Goal: Information Seeking & Learning: Learn about a topic

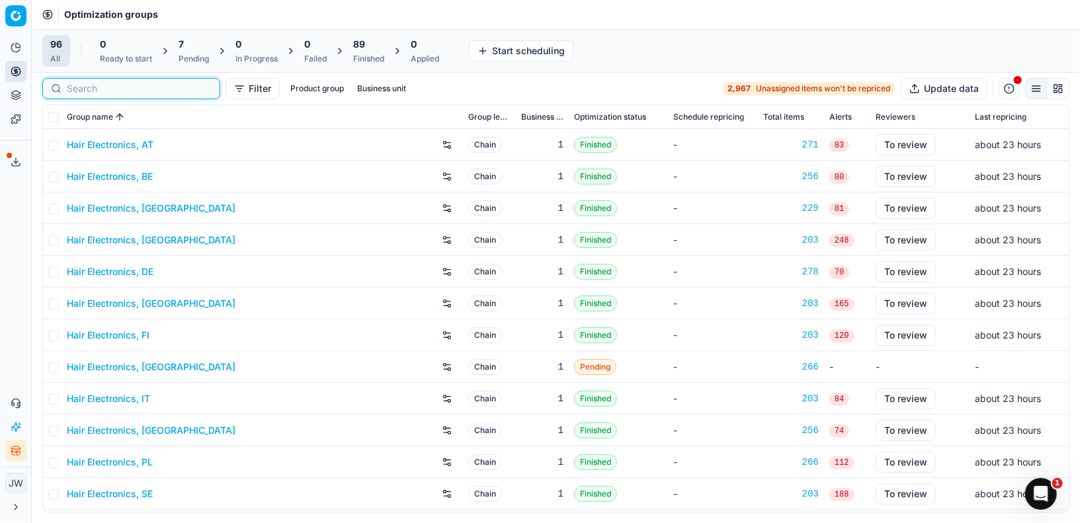
click at [87, 85] on input at bounding box center [139, 88] width 145 height 13
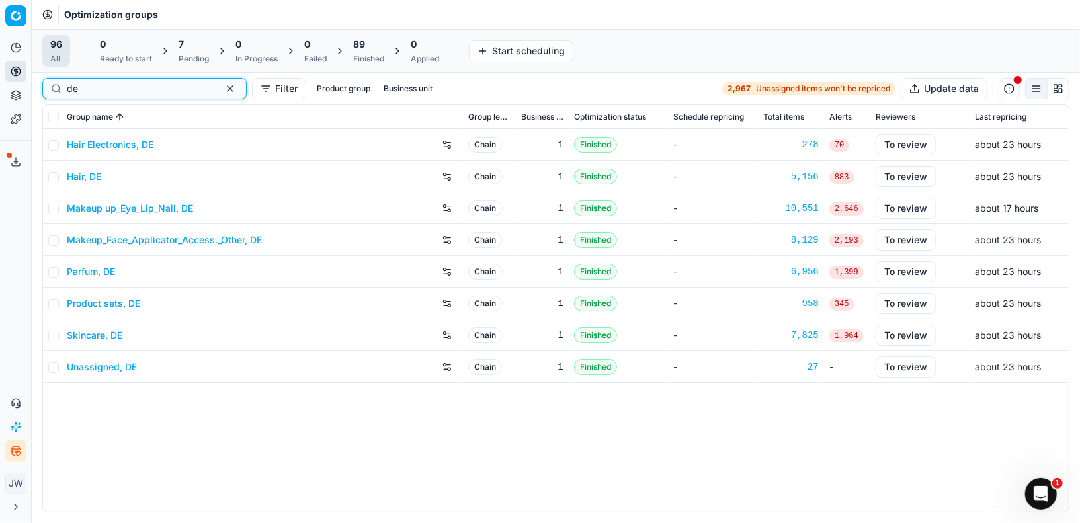
type input "de"
click at [103, 150] on link "Hair Electronics, DE" at bounding box center [110, 144] width 87 height 13
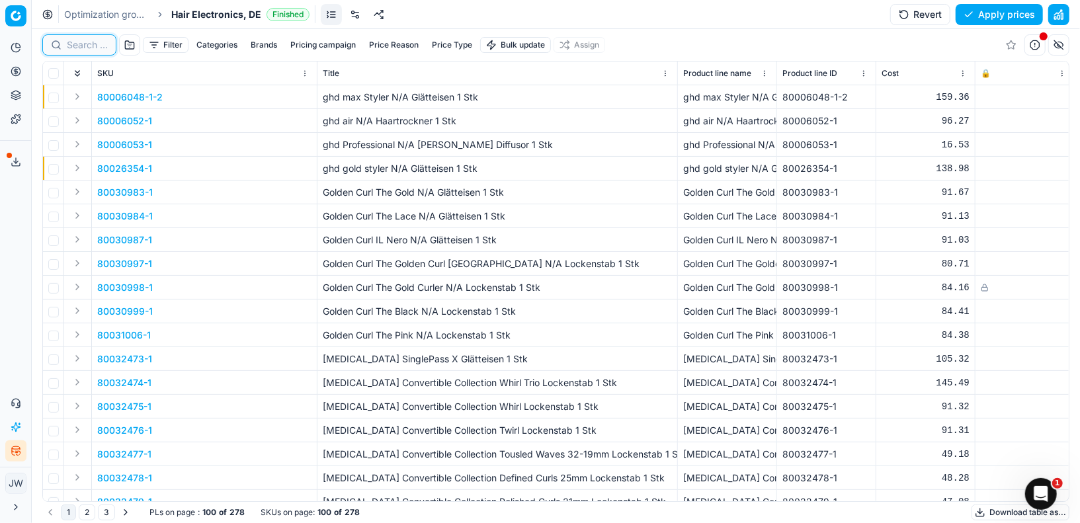
click at [81, 45] on input at bounding box center [87, 44] width 41 height 13
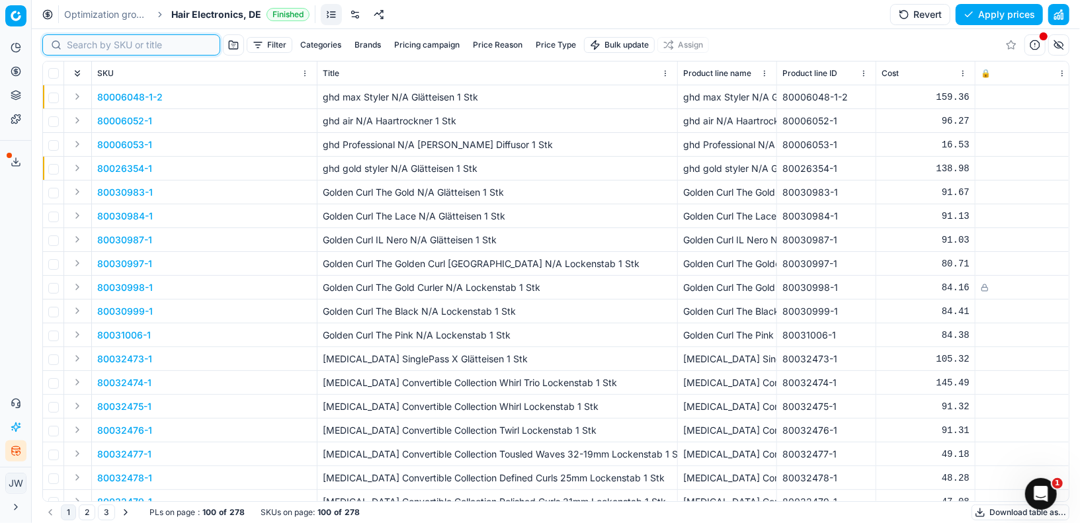
paste input "90015328-0023899"
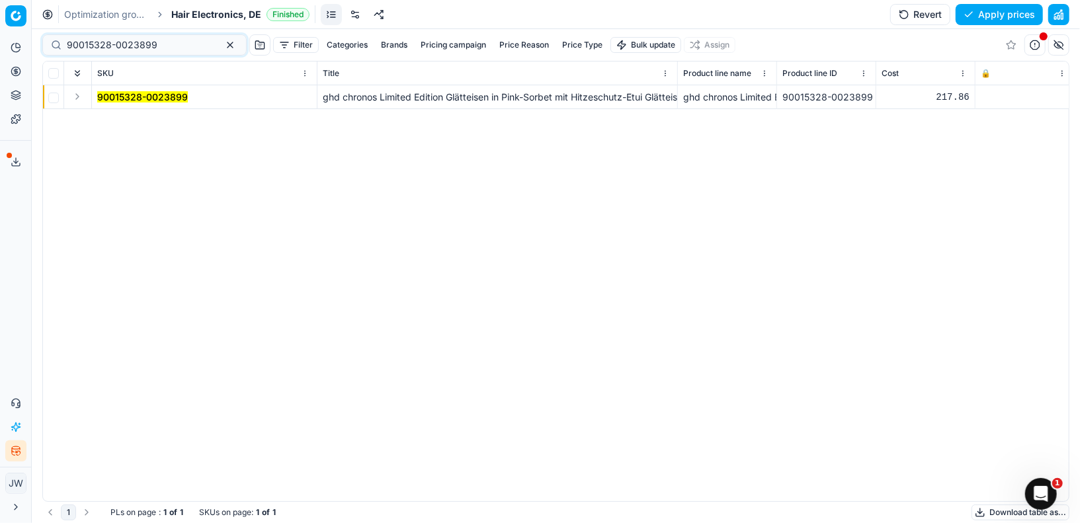
click at [77, 97] on button "Expand" at bounding box center [77, 97] width 16 height 16
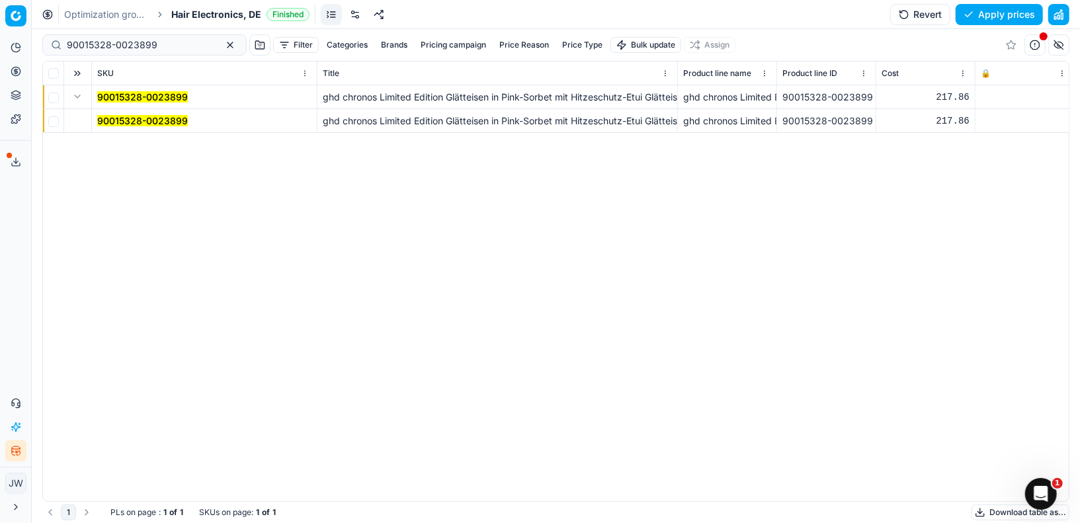
click at [117, 116] on mark "90015328-0023899" at bounding box center [142, 120] width 91 height 11
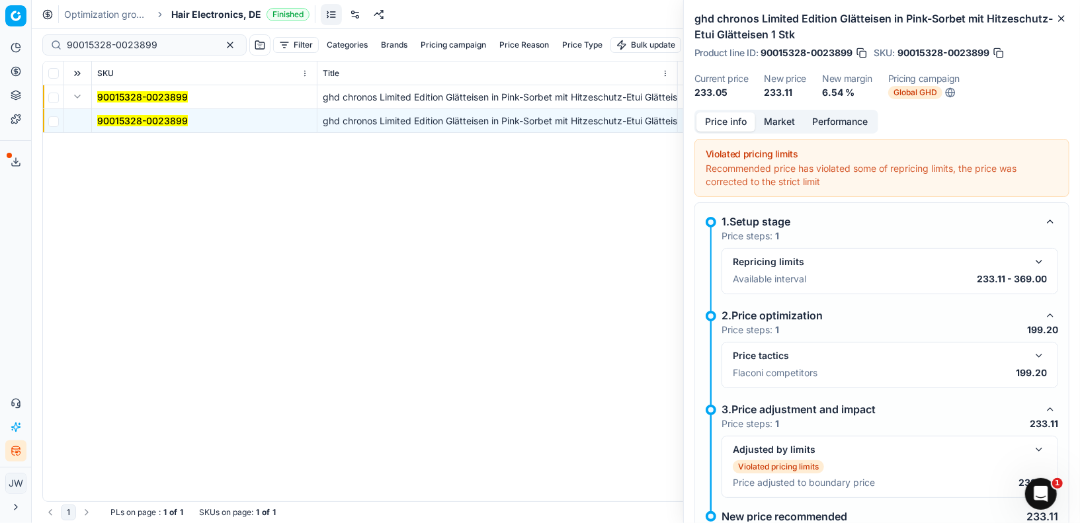
click at [780, 118] on button "Market" at bounding box center [779, 121] width 48 height 19
click at [734, 123] on button "Price info" at bounding box center [725, 121] width 59 height 19
click at [1038, 354] on button "button" at bounding box center [1039, 356] width 16 height 16
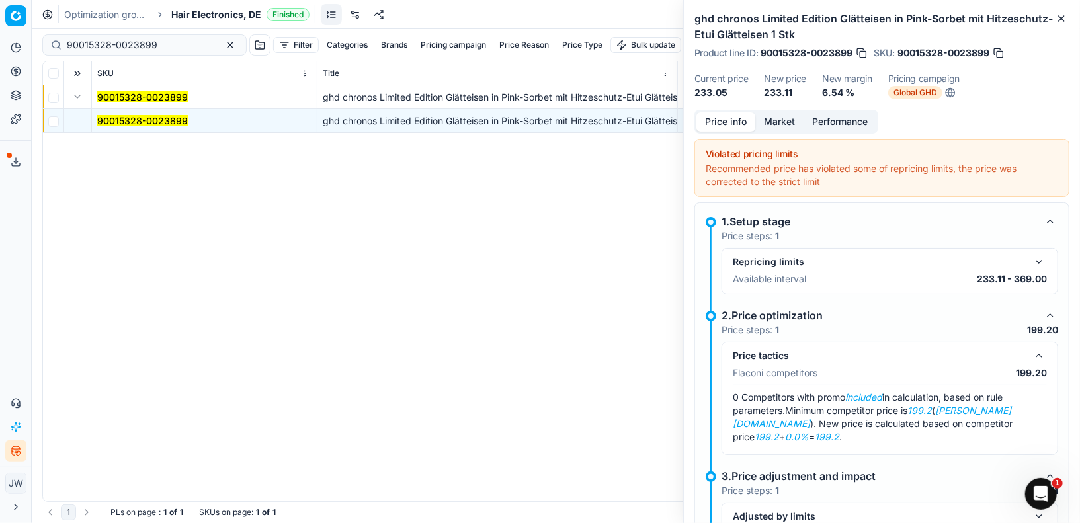
scroll to position [5, 0]
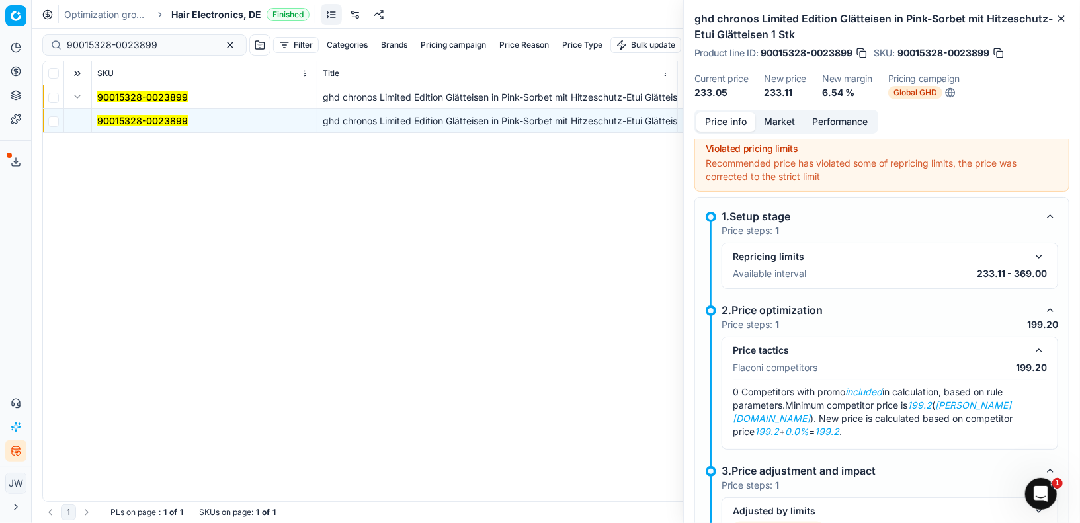
click at [784, 122] on button "Market" at bounding box center [779, 121] width 48 height 19
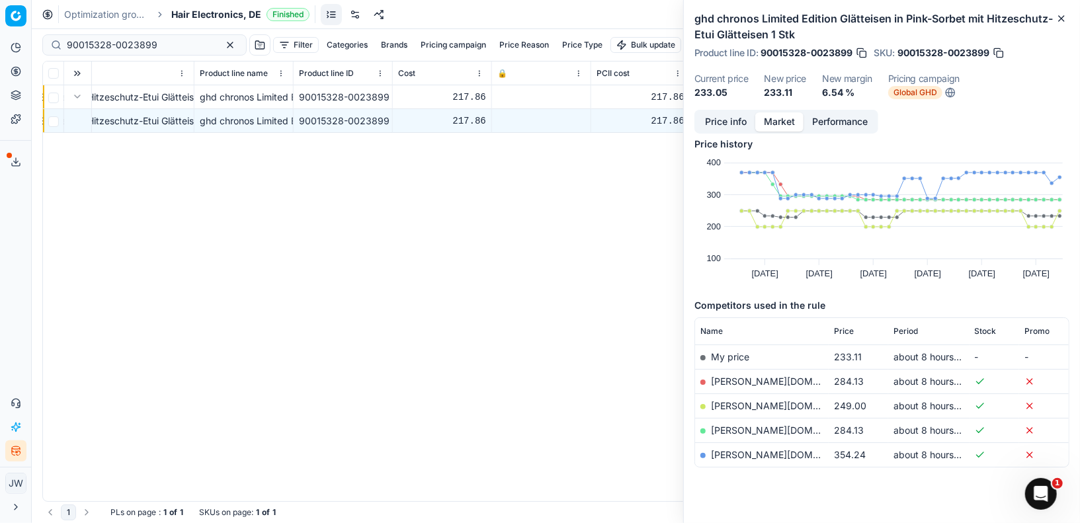
scroll to position [0, 536]
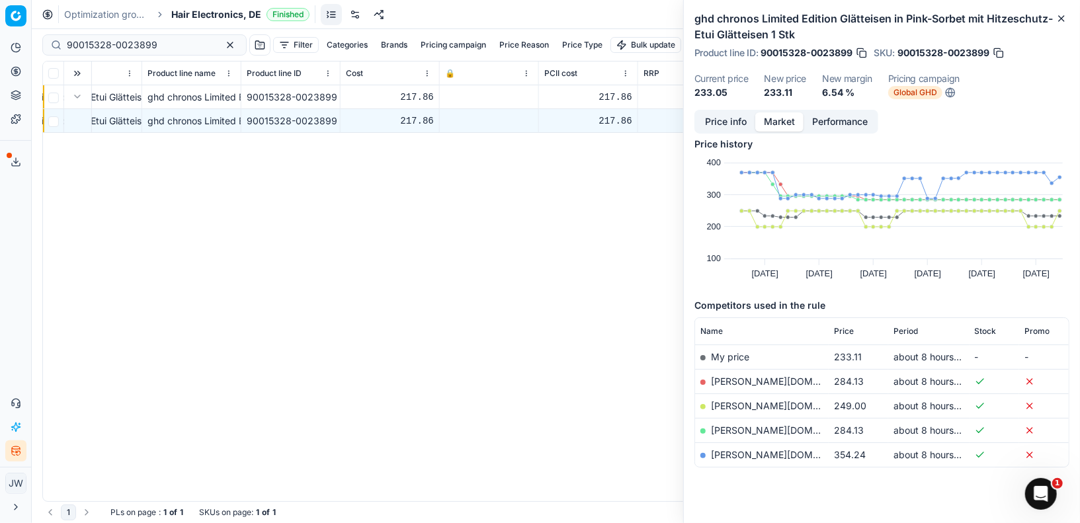
click at [725, 123] on button "Price info" at bounding box center [725, 121] width 59 height 19
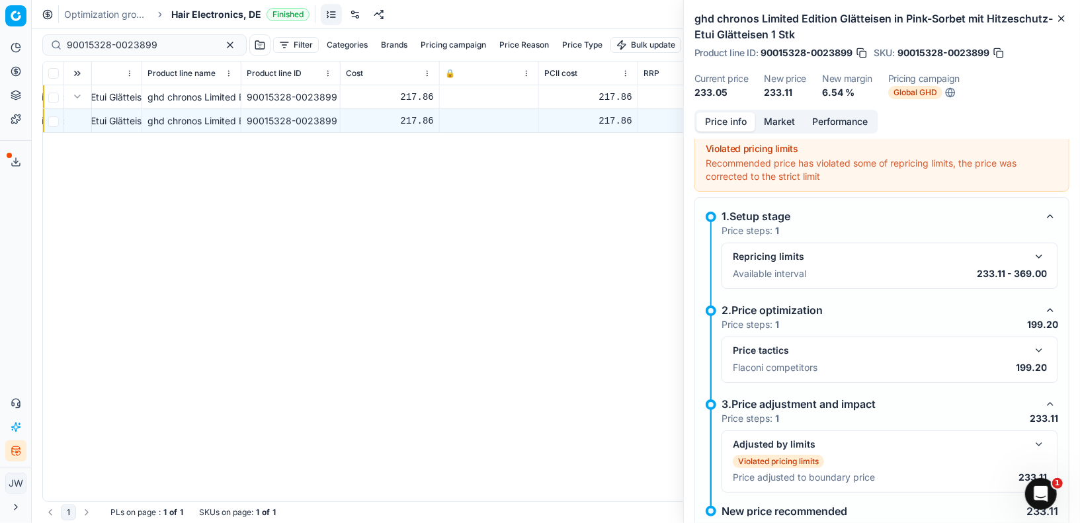
click at [1033, 346] on button "button" at bounding box center [1039, 351] width 16 height 16
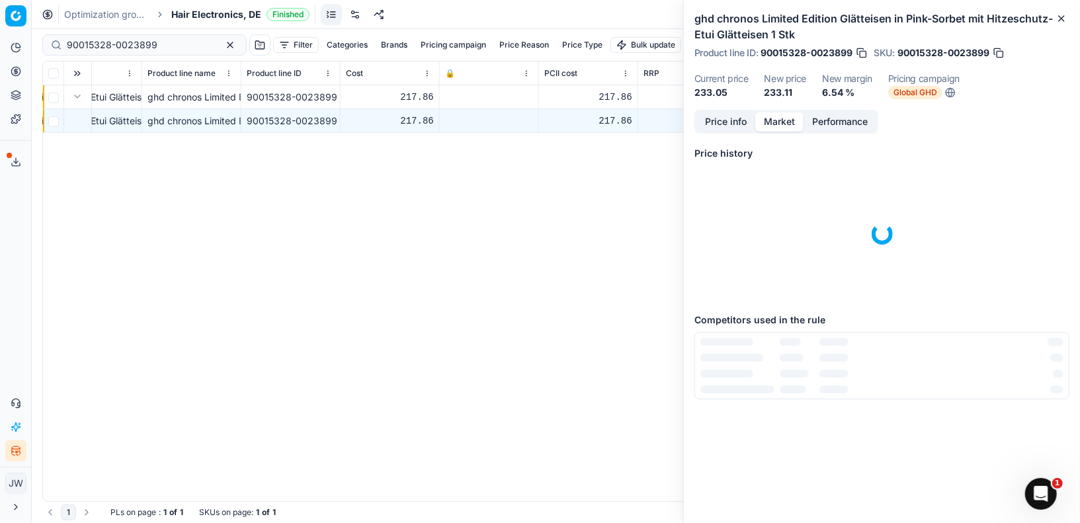
scroll to position [0, 0]
click at [779, 120] on button "Market" at bounding box center [779, 121] width 48 height 19
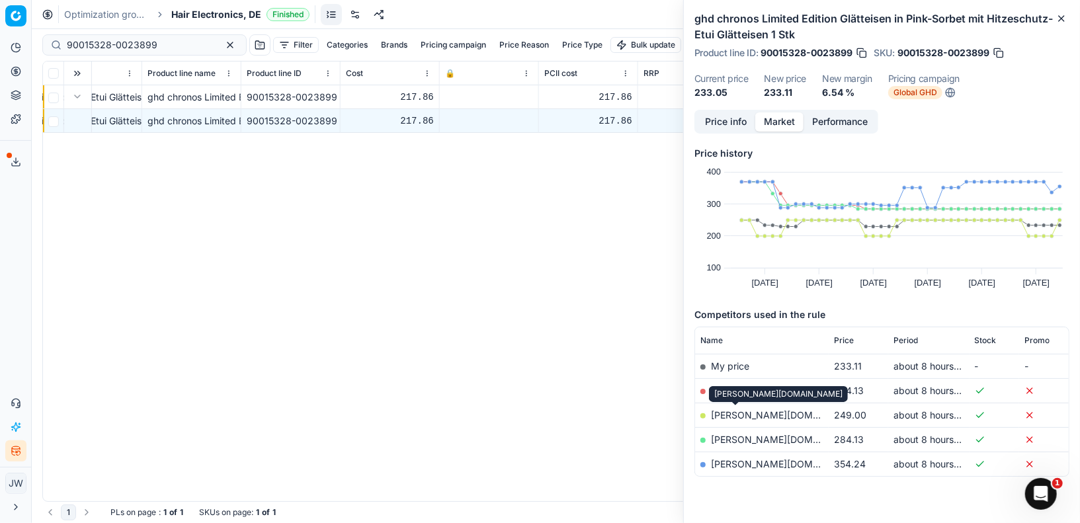
click at [735, 416] on link "[PERSON_NAME][DOMAIN_NAME]" at bounding box center [787, 414] width 153 height 11
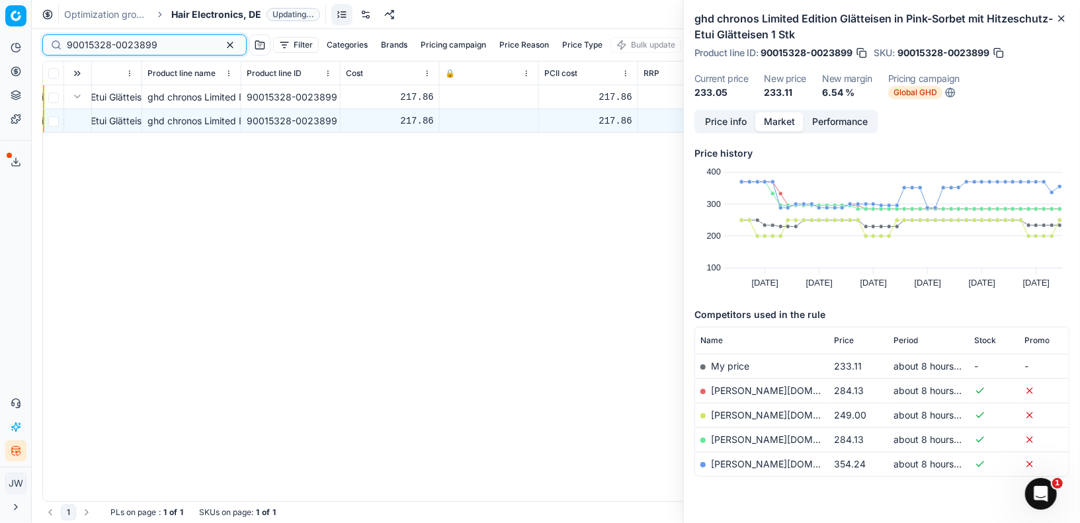
drag, startPoint x: 165, startPoint y: 43, endPoint x: 38, endPoint y: 14, distance: 130.3
click at [38, 14] on div "Optimization groups Hair Electronics, DE Updating... 90015328-0023899 Filter Ca…" at bounding box center [556, 261] width 1048 height 523
click at [167, 50] on input "90015328-0023899" at bounding box center [139, 44] width 145 height 13
drag, startPoint x: 168, startPoint y: 46, endPoint x: 31, endPoint y: 33, distance: 137.5
click at [31, 33] on div "Pricing platform Analytics Pricing Product portfolio Templates Export service 7…" at bounding box center [540, 261] width 1080 height 523
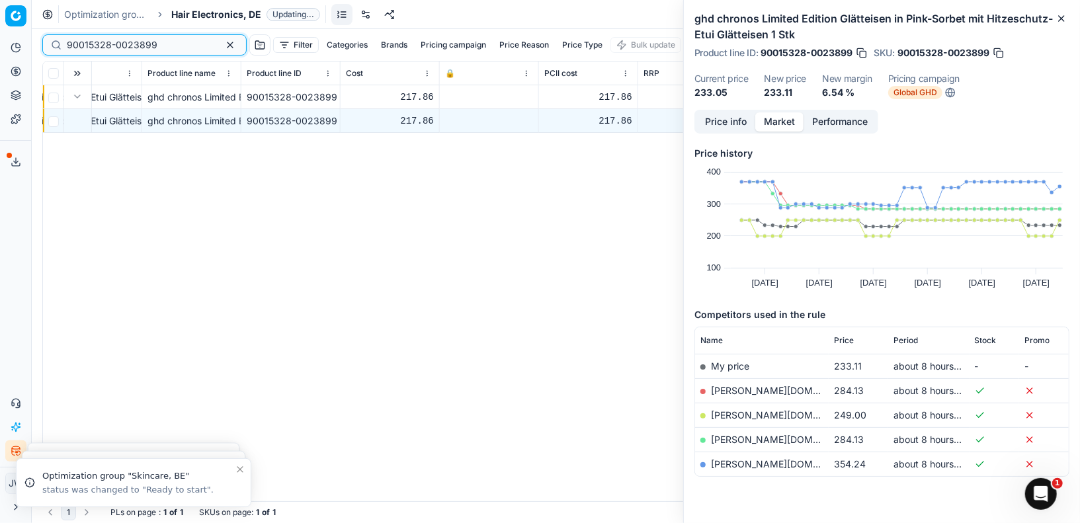
paste input "80033562-1"
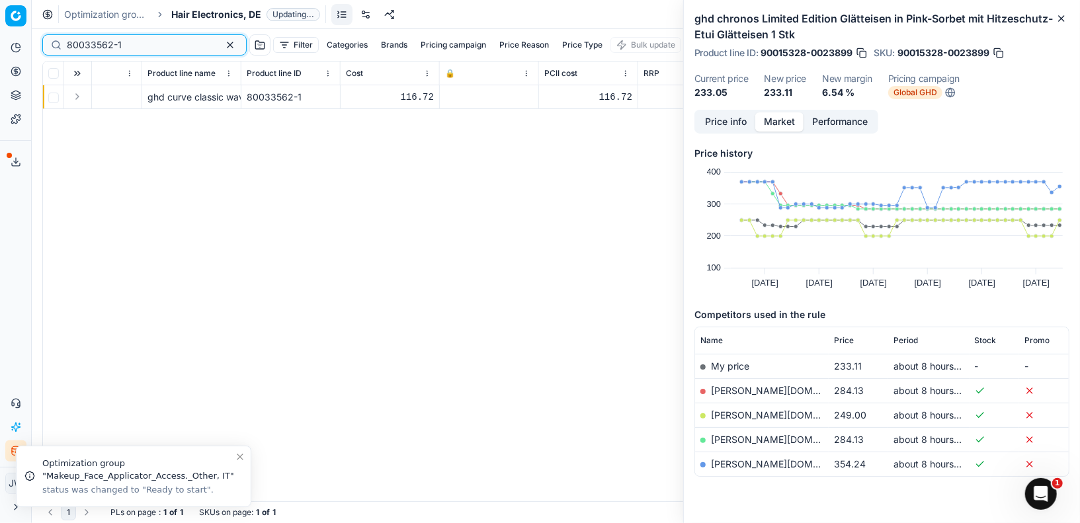
type input "80033562-1"
click at [79, 98] on button "Expand" at bounding box center [77, 97] width 16 height 16
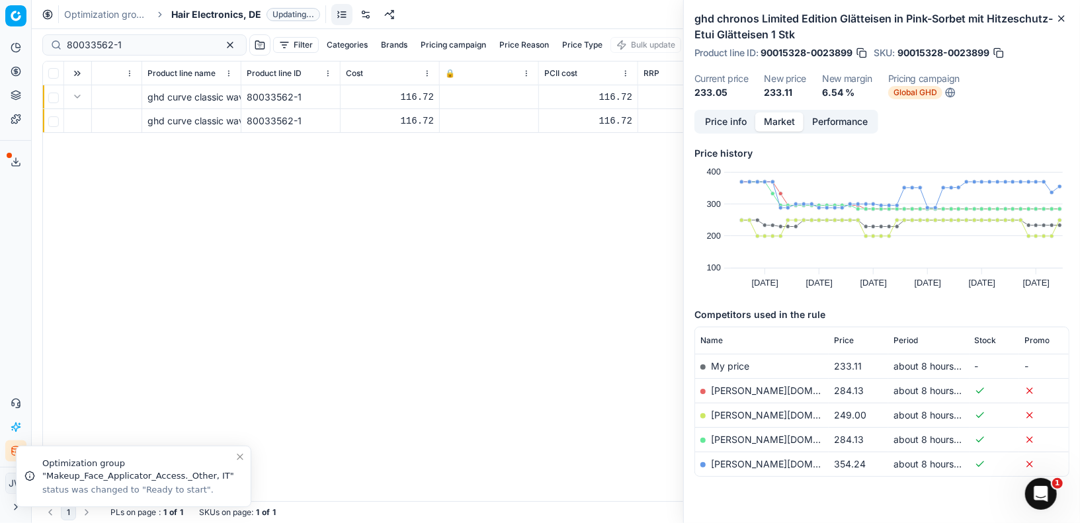
click at [176, 121] on div "ghd curve classic wave wand Lockenstab 1 Stk" at bounding box center [191, 120] width 88 height 13
click at [81, 120] on td at bounding box center [78, 121] width 28 height 24
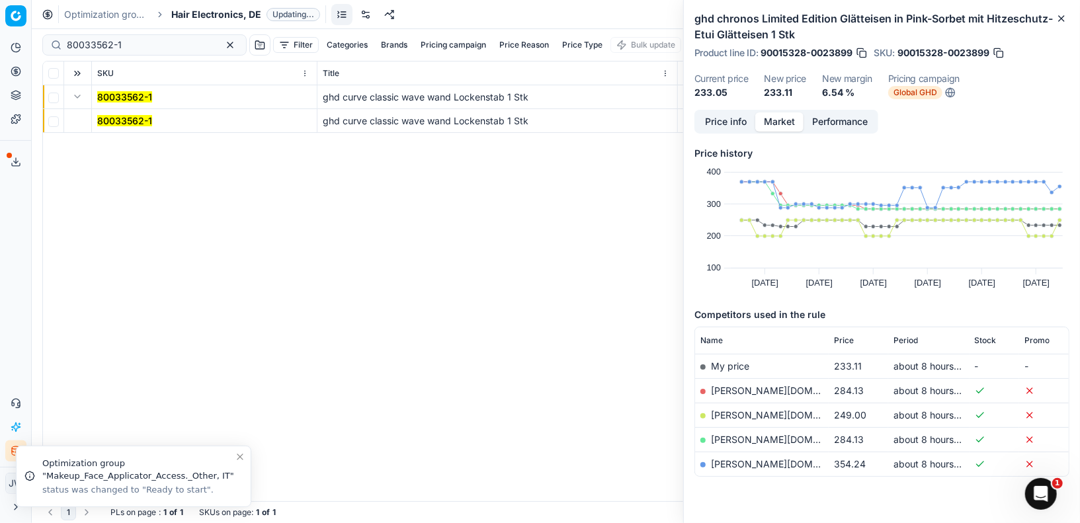
click at [120, 120] on mark "80033562-1" at bounding box center [124, 120] width 55 height 11
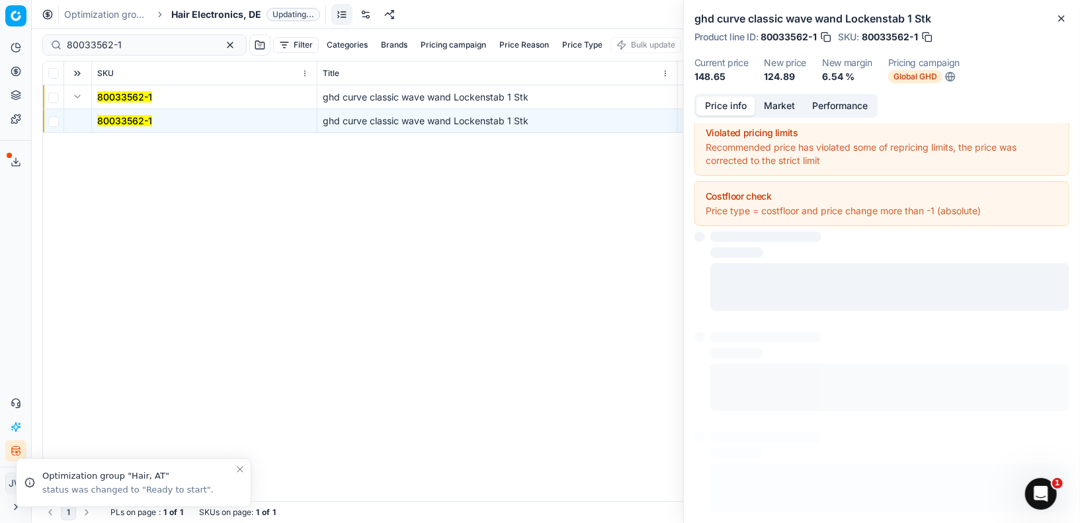
click at [720, 106] on button "Price info" at bounding box center [725, 106] width 59 height 19
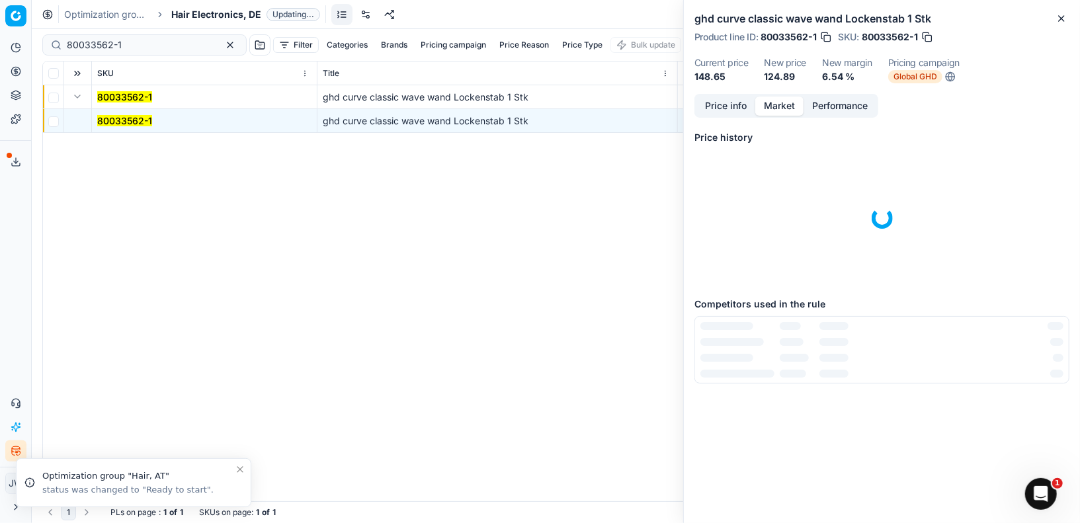
click at [778, 100] on button "Market" at bounding box center [779, 106] width 48 height 19
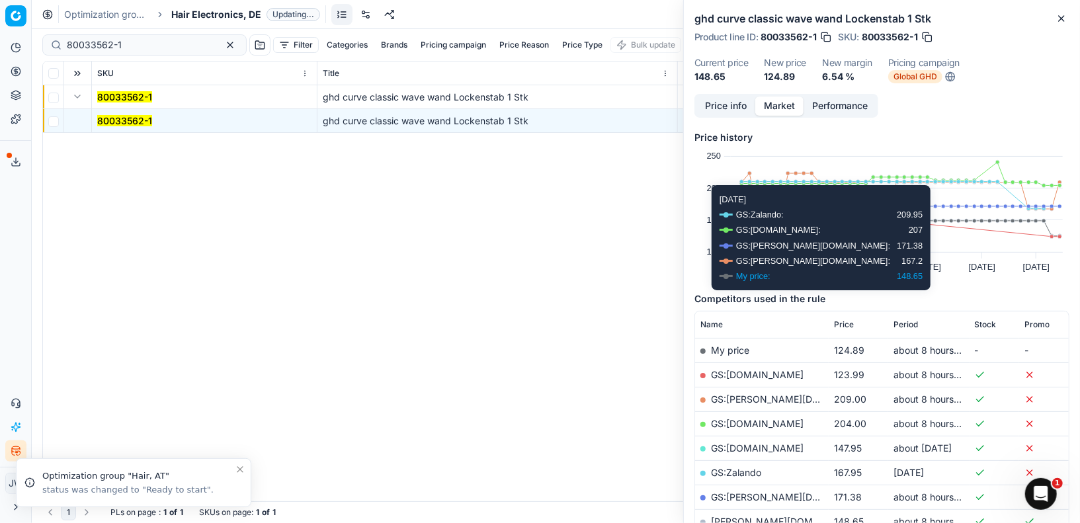
scroll to position [100, 0]
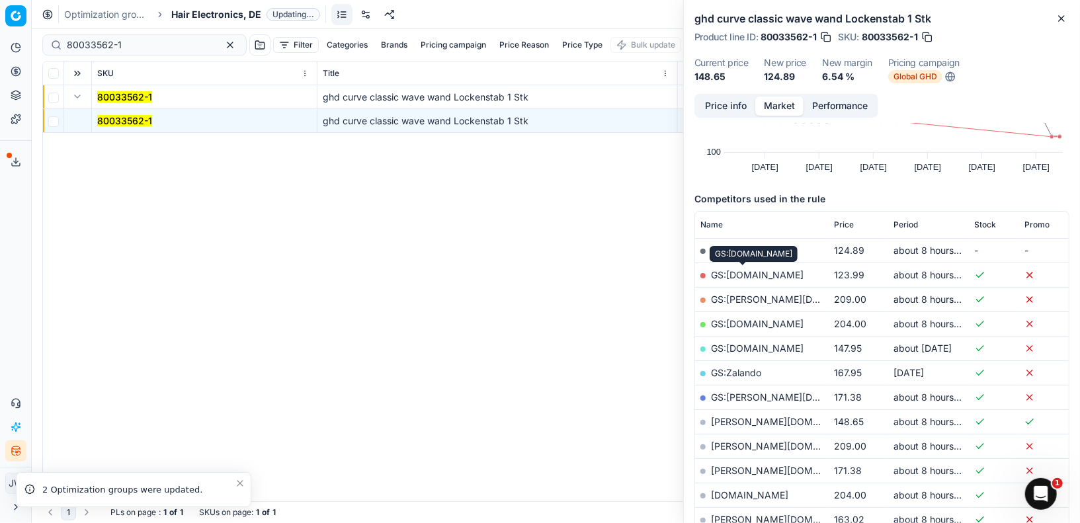
click at [742, 272] on link "GS:[DOMAIN_NAME]" at bounding box center [757, 274] width 93 height 11
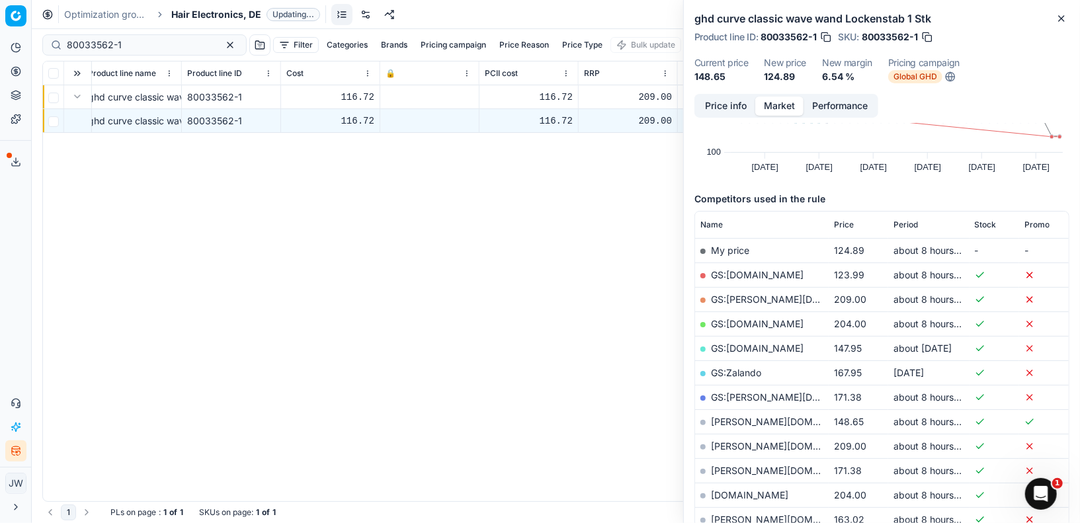
scroll to position [0, 600]
click at [731, 109] on button "Price info" at bounding box center [725, 106] width 59 height 19
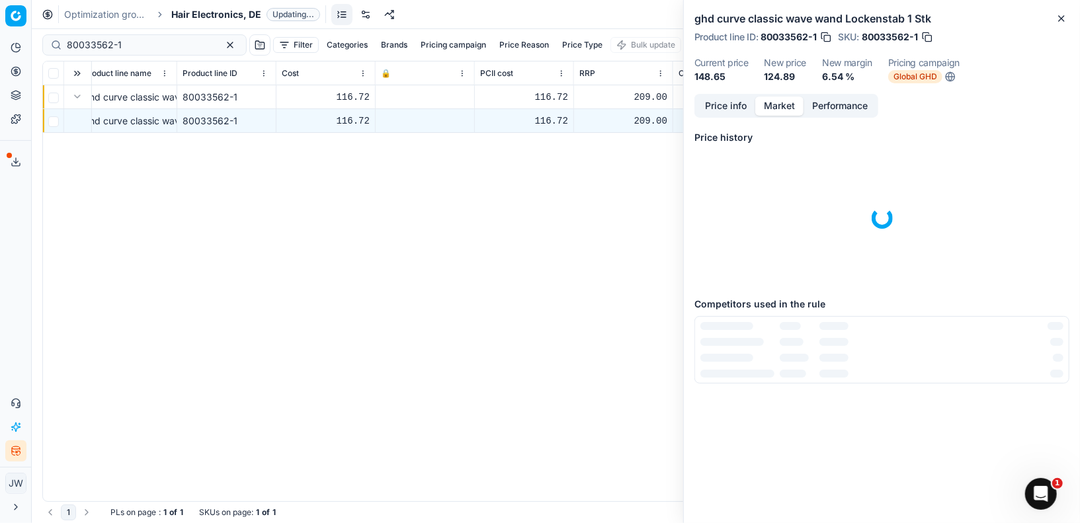
scroll to position [0, 0]
click at [786, 106] on button "Market" at bounding box center [779, 106] width 48 height 19
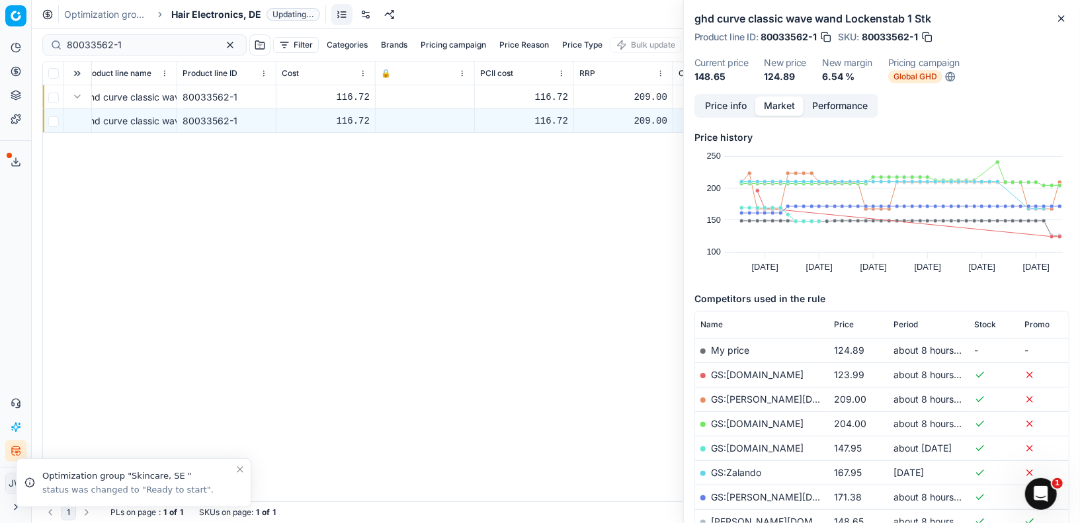
click at [825, 38] on button "button" at bounding box center [825, 36] width 13 height 13
